Goal: Find specific page/section: Find specific page/section

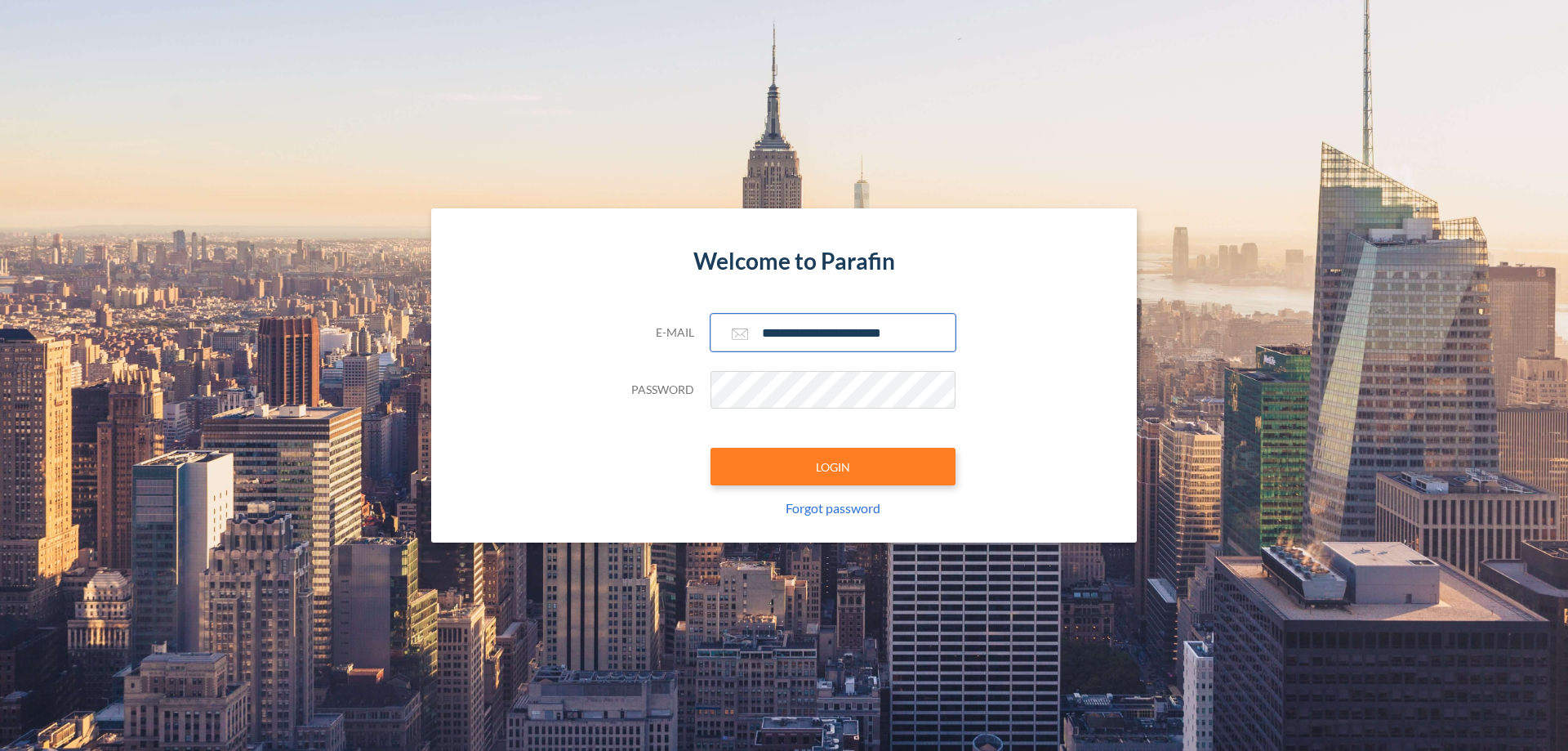
type input "**********"
click at [833, 466] on button "LOGIN" at bounding box center [832, 466] width 245 height 38
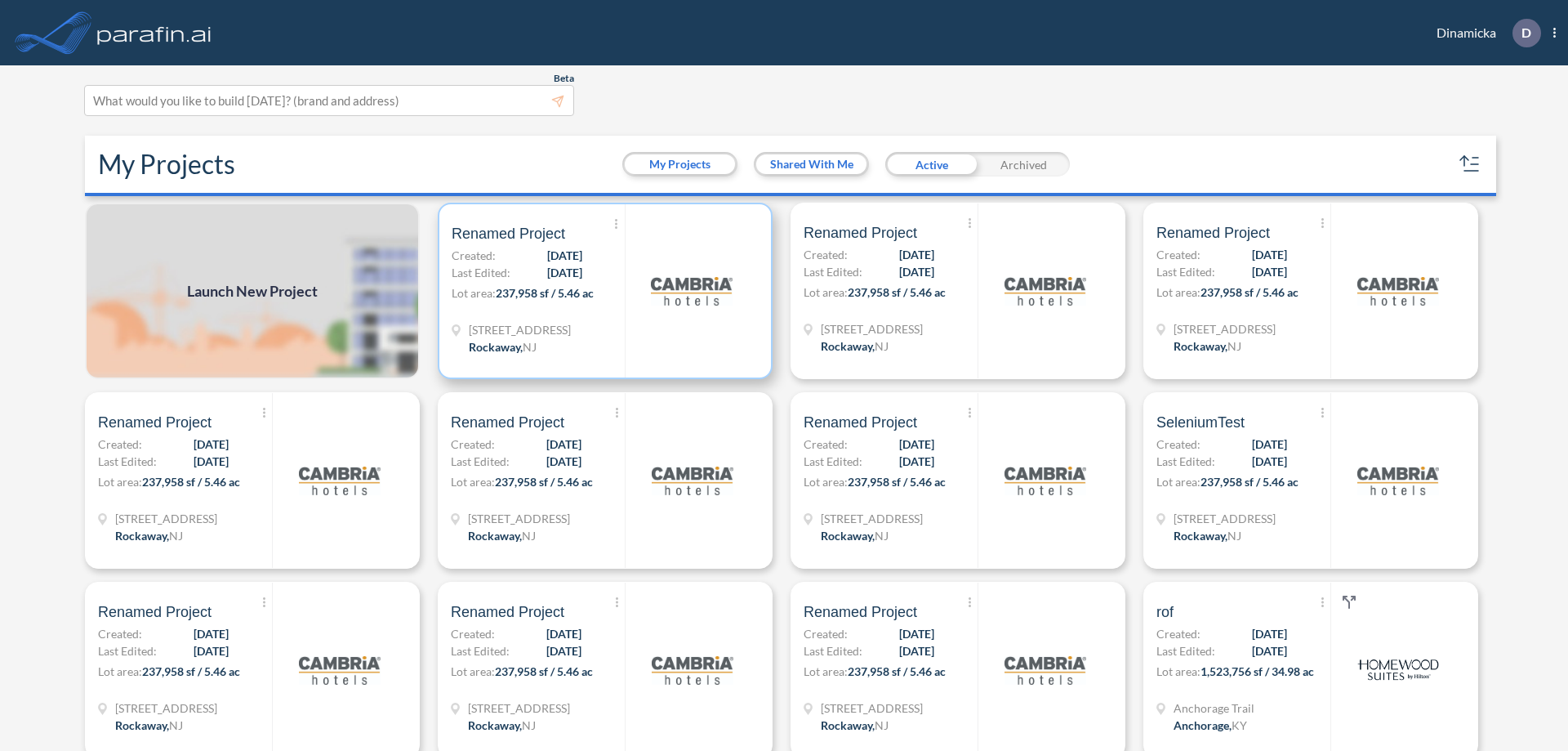
scroll to position [4, 0]
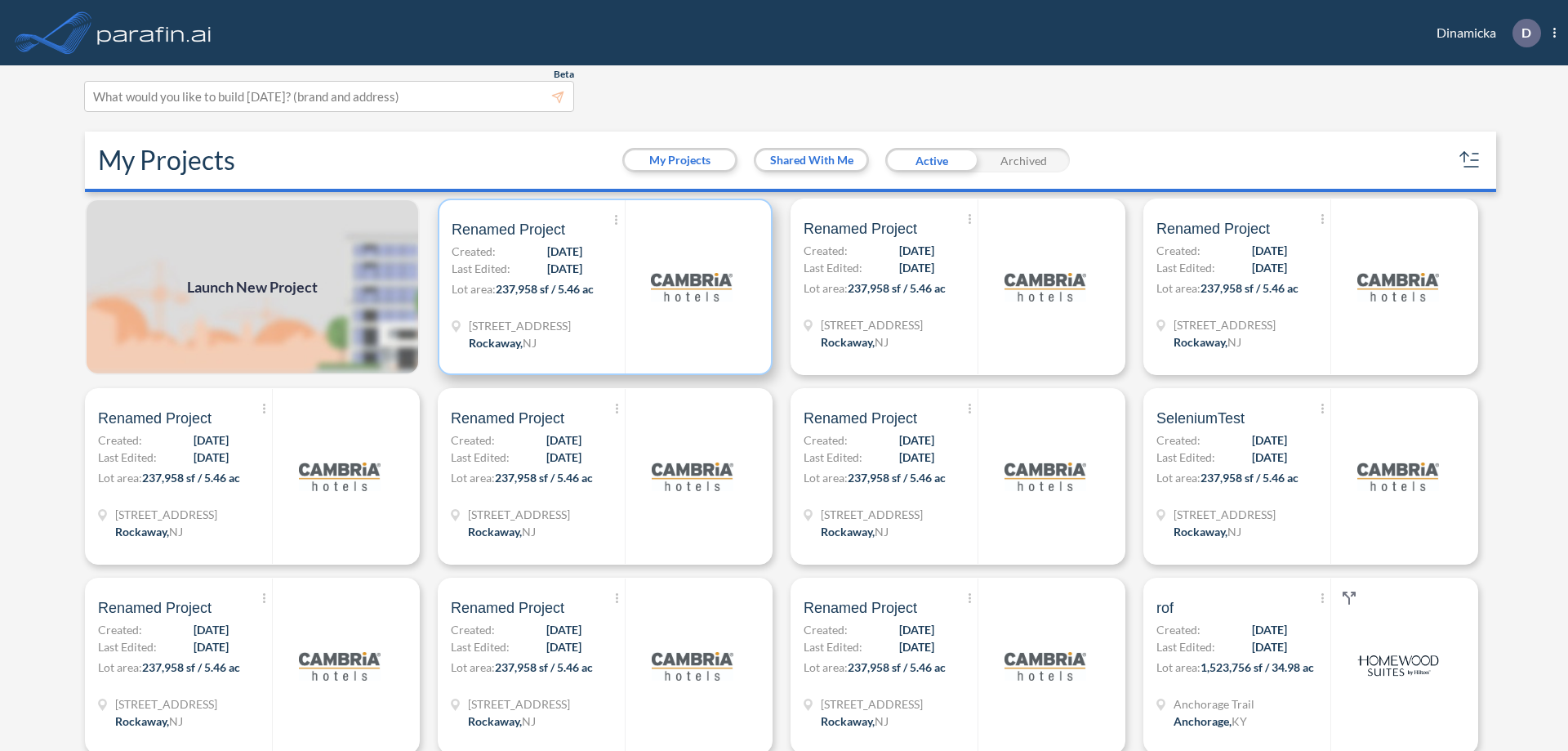
click at [602, 287] on p "Lot area: 237,958 sf / 5.46 ac" at bounding box center [538, 292] width 173 height 23
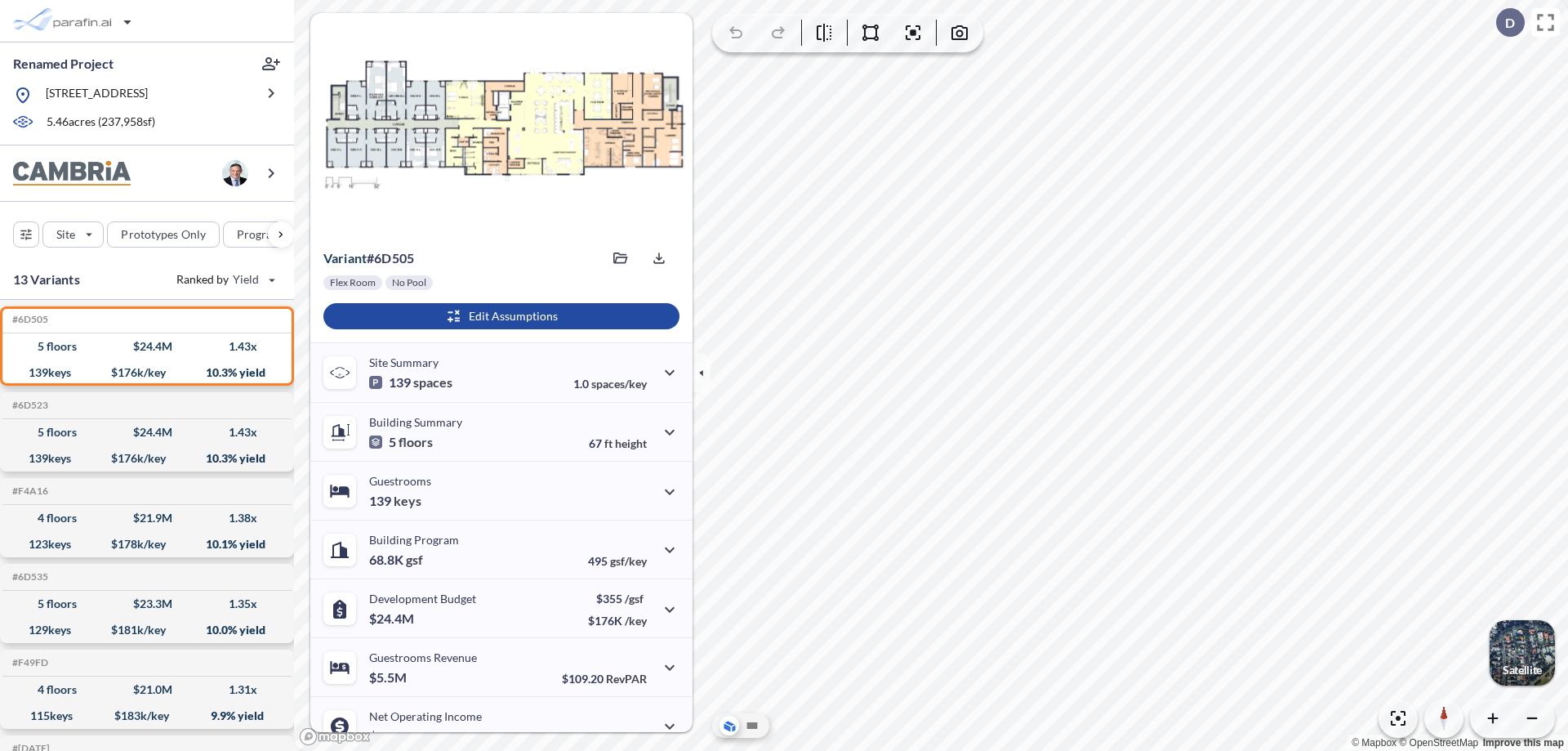
scroll to position [83, 0]
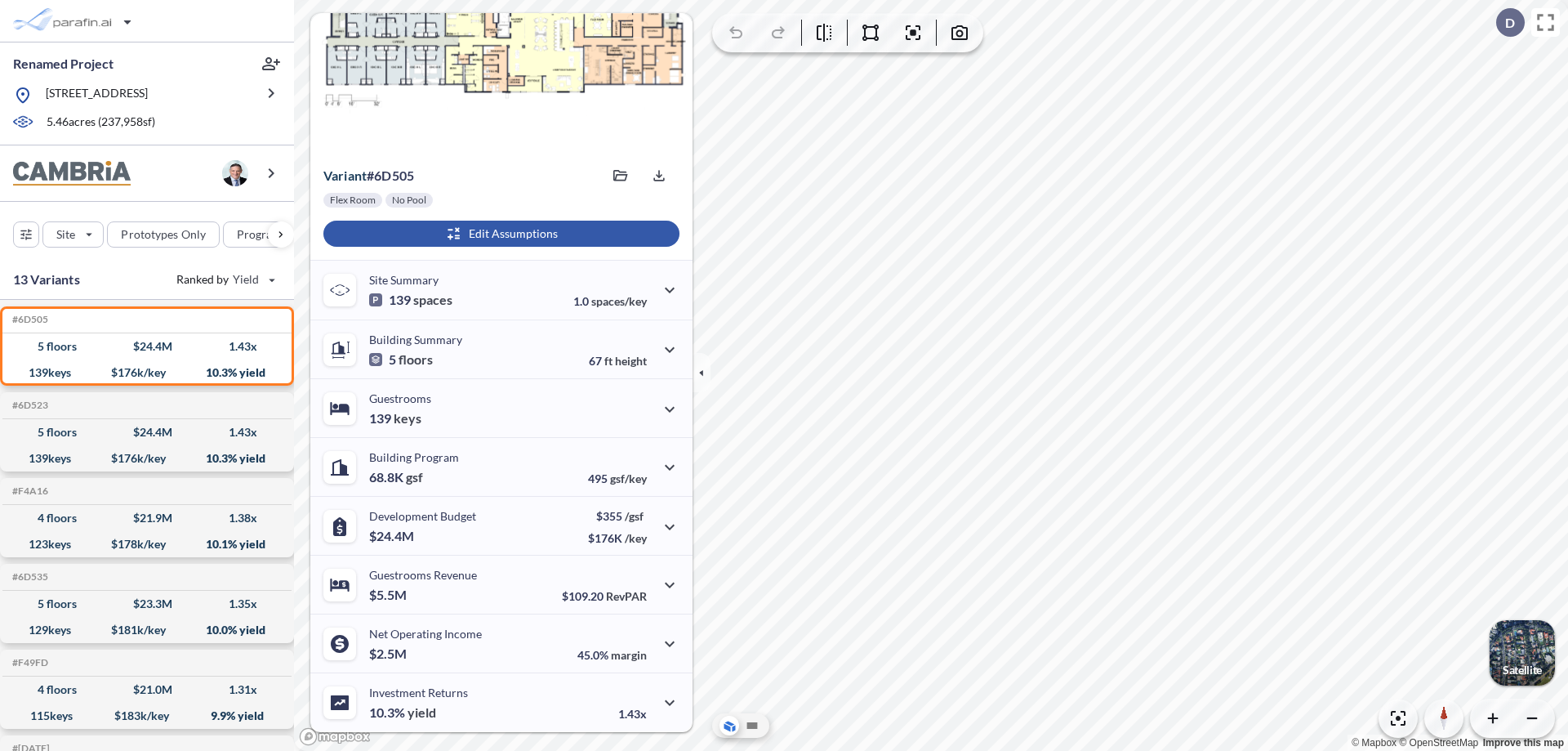
click at [499, 233] on div "button" at bounding box center [501, 233] width 356 height 26
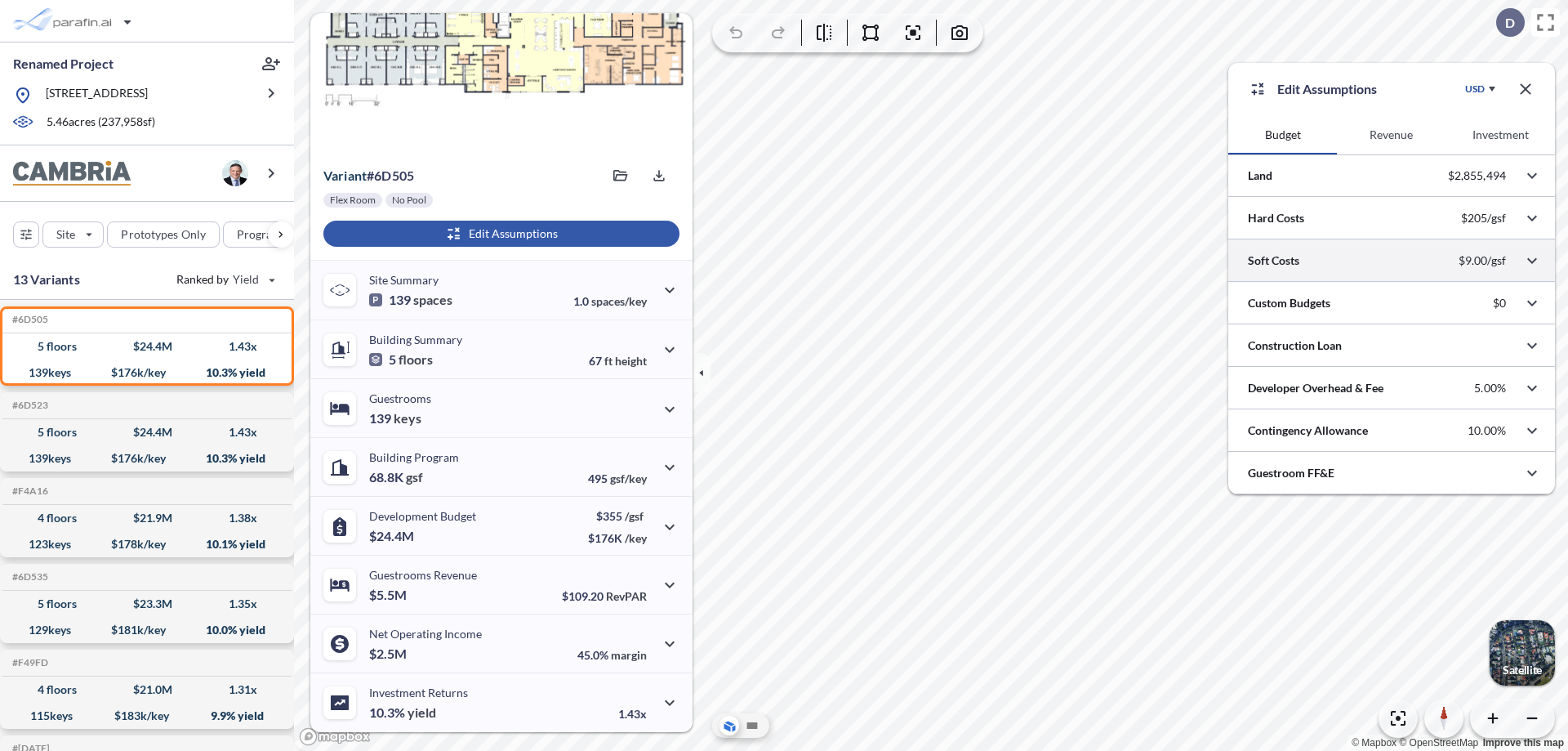
click at [1391, 261] on div at bounding box center [1391, 260] width 326 height 41
